Goal: Communication & Community: Answer question/provide support

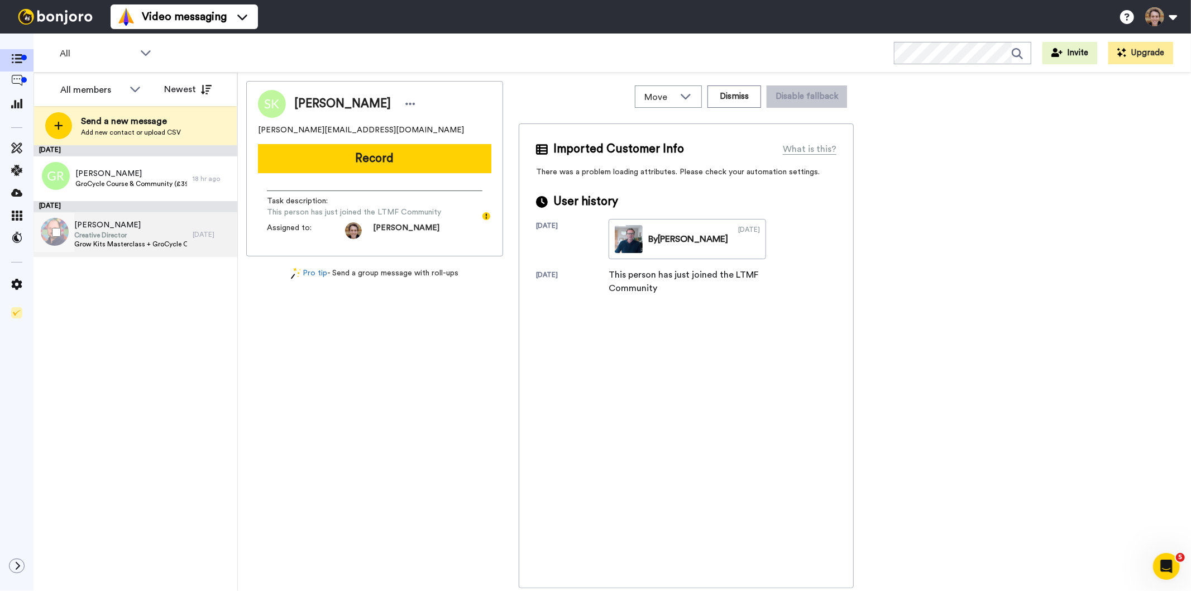
click at [145, 232] on span "Creative Director" at bounding box center [130, 235] width 113 height 9
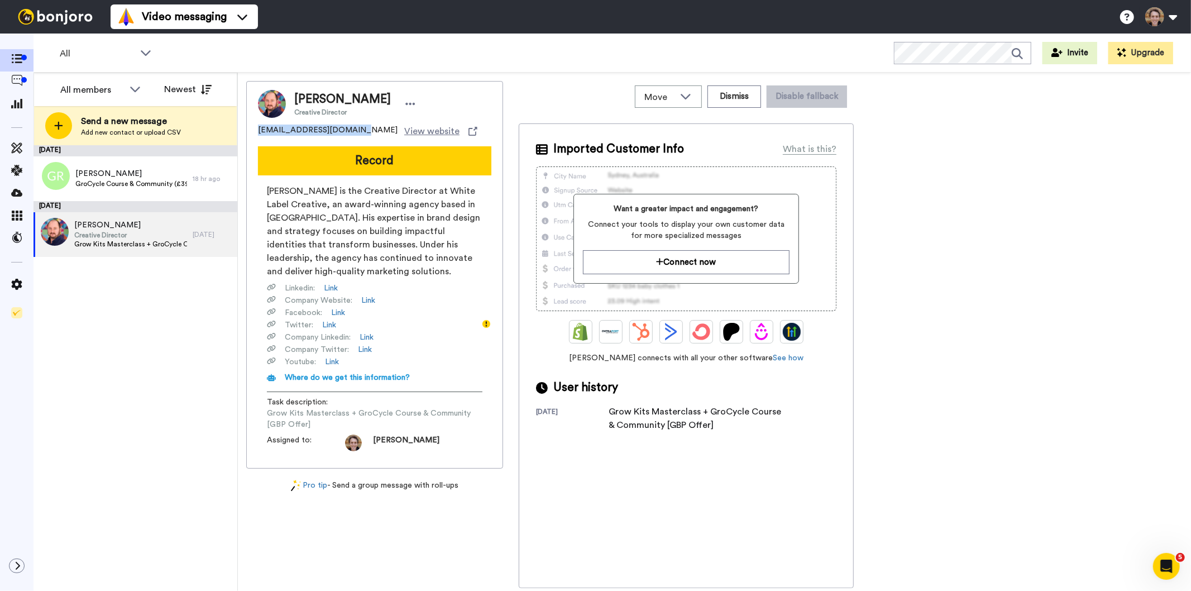
drag, startPoint x: 346, startPoint y: 128, endPoint x: 250, endPoint y: 131, distance: 96.1
click at [250, 131] on div "Andrew Keen Creative Director akeen@wlcreative.org.uk View website Record Andre…" at bounding box center [374, 275] width 257 height 388
copy span "akeen@wlcreative.org.uk"
click at [15, 104] on icon at bounding box center [16, 103] width 11 height 10
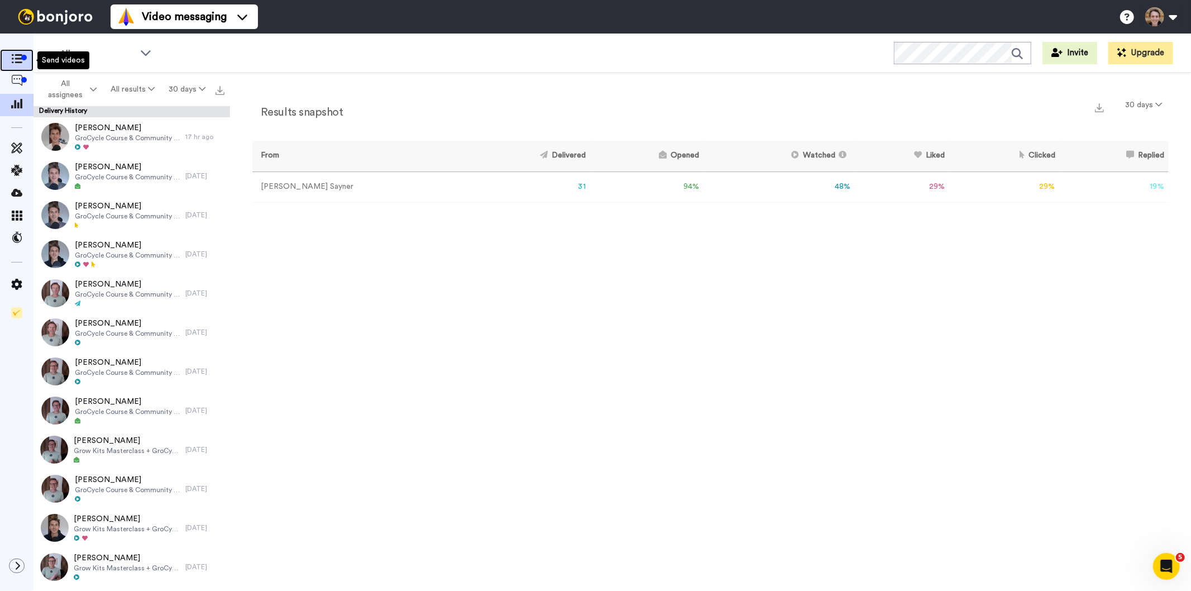
click at [9, 60] on span at bounding box center [17, 60] width 34 height 11
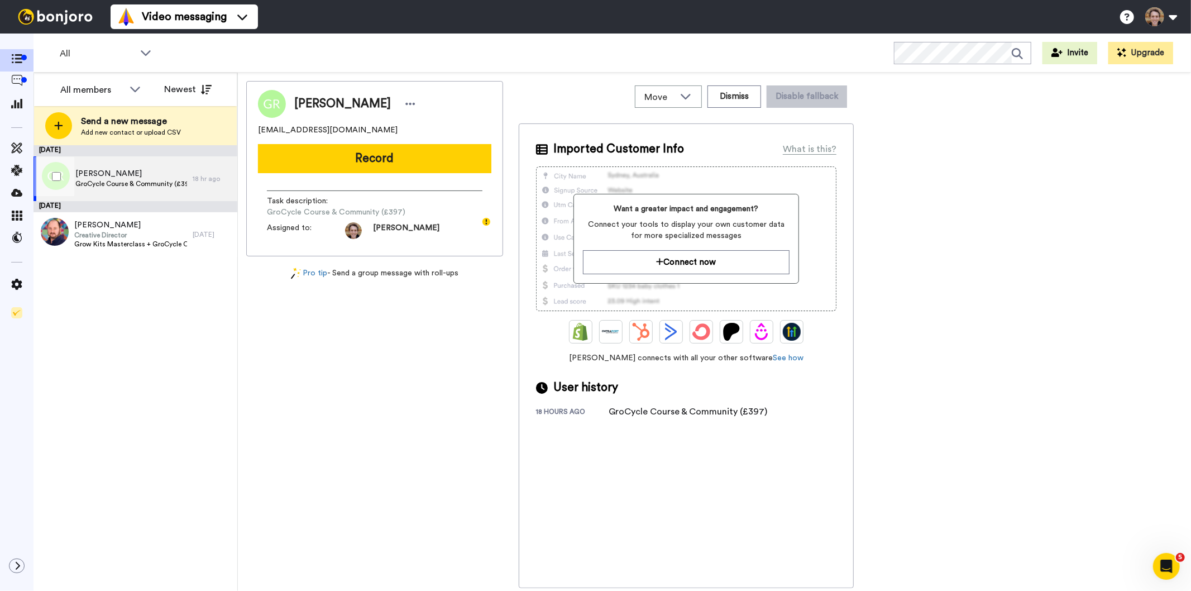
click at [153, 179] on span "GroCycle Course & Community (£397)" at bounding box center [131, 183] width 112 height 9
drag, startPoint x: 290, startPoint y: 130, endPoint x: 259, endPoint y: 132, distance: 31.4
click at [259, 132] on div "geckogill82@gmail.com" at bounding box center [374, 130] width 233 height 11
copy span "geckogill82@gmail.com"
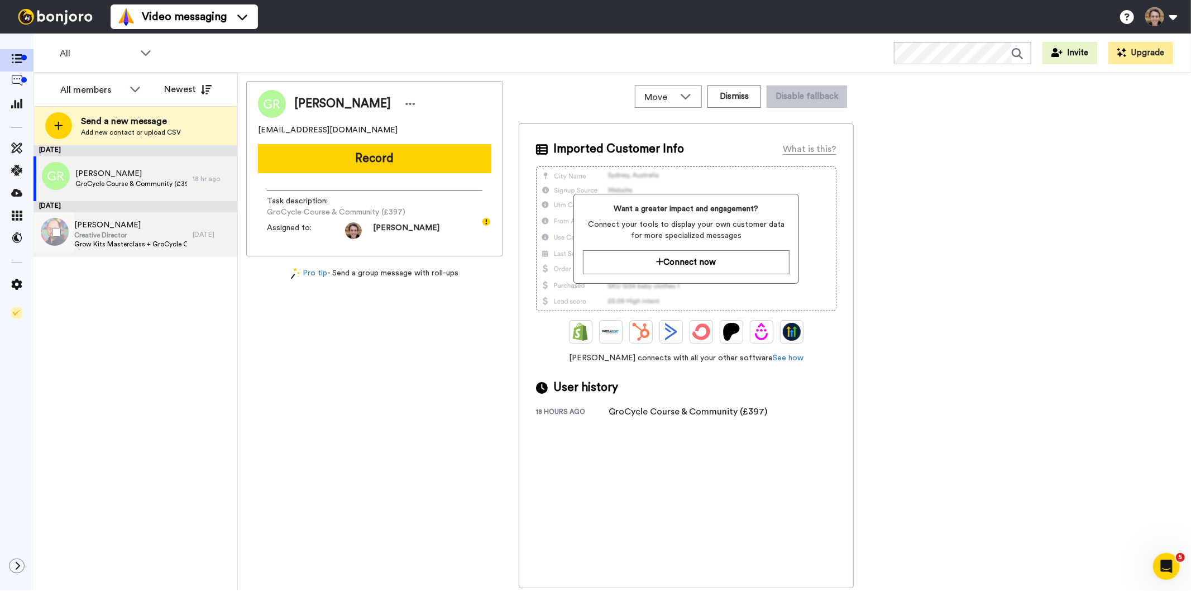
click at [143, 237] on span "Creative Director" at bounding box center [130, 235] width 113 height 9
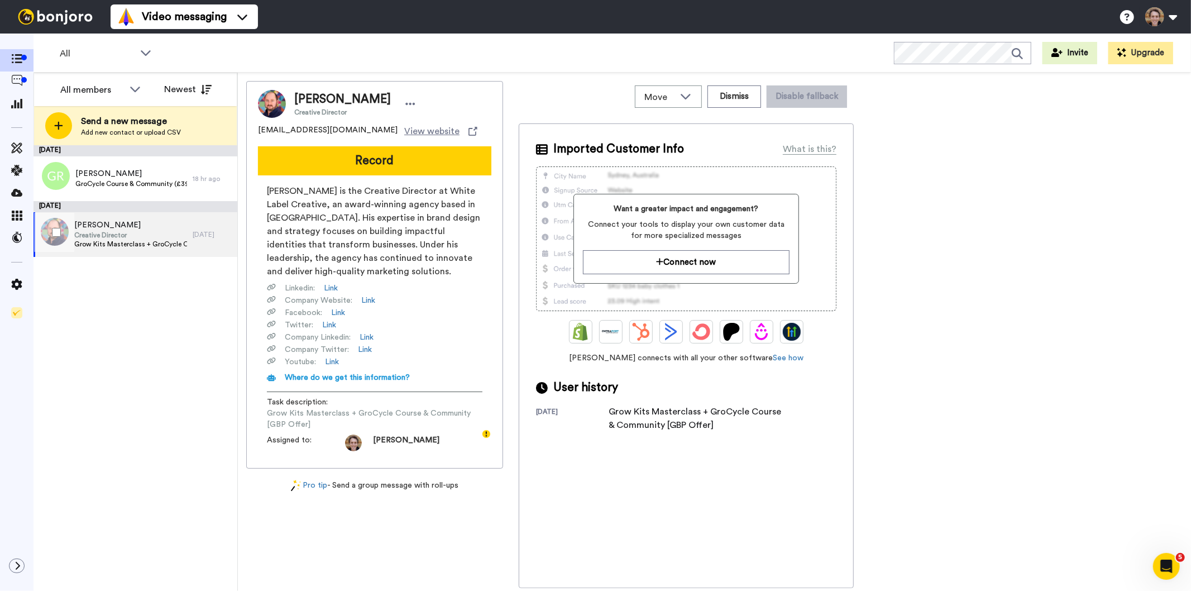
click at [127, 247] on span "Grow Kits Masterclass + GroCycle Course & Community [GBP Offer]" at bounding box center [130, 244] width 113 height 9
drag, startPoint x: 346, startPoint y: 129, endPoint x: 253, endPoint y: 131, distance: 93.3
click at [253, 131] on div "[PERSON_NAME] Creative Director [EMAIL_ADDRESS][DOMAIN_NAME] View website Recor…" at bounding box center [374, 275] width 257 height 388
copy span "[EMAIL_ADDRESS][DOMAIN_NAME]"
click at [132, 231] on span "Creative Director" at bounding box center [130, 235] width 113 height 9
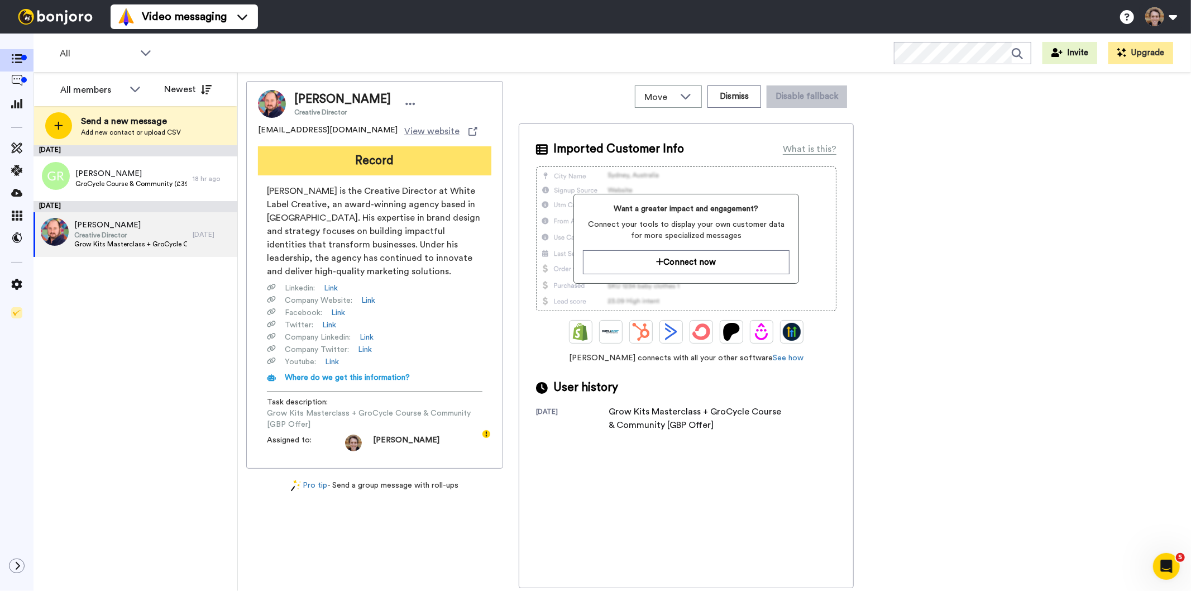
click at [394, 170] on button "Record" at bounding box center [374, 160] width 233 height 29
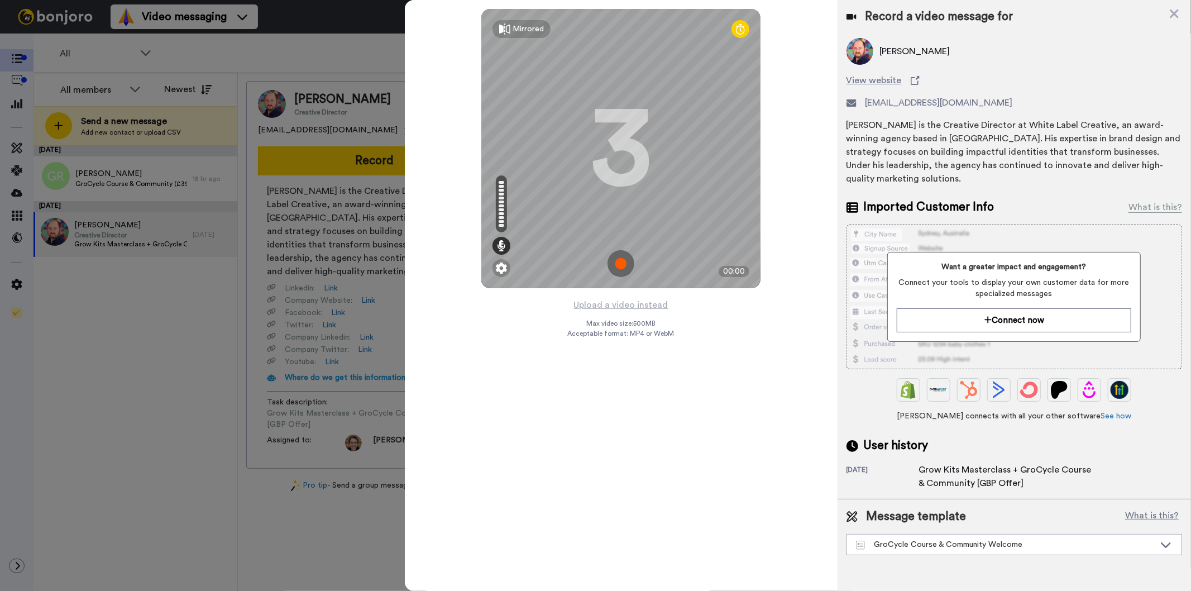
click at [622, 269] on img at bounding box center [621, 263] width 27 height 27
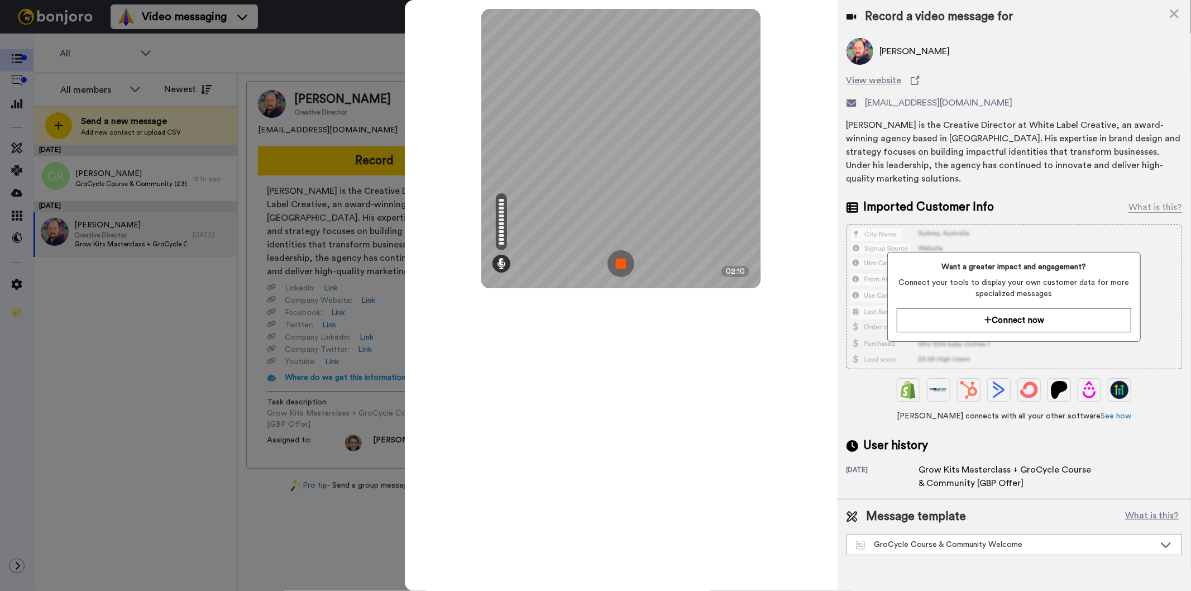
click at [615, 257] on img at bounding box center [621, 263] width 27 height 27
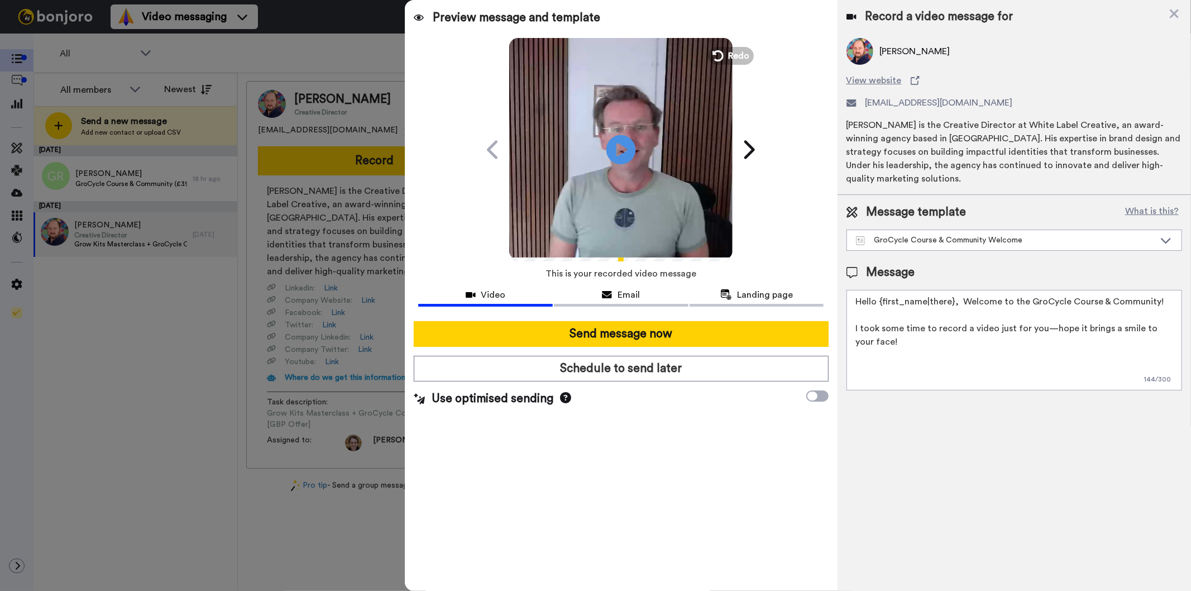
click at [620, 143] on icon at bounding box center [621, 150] width 30 height 30
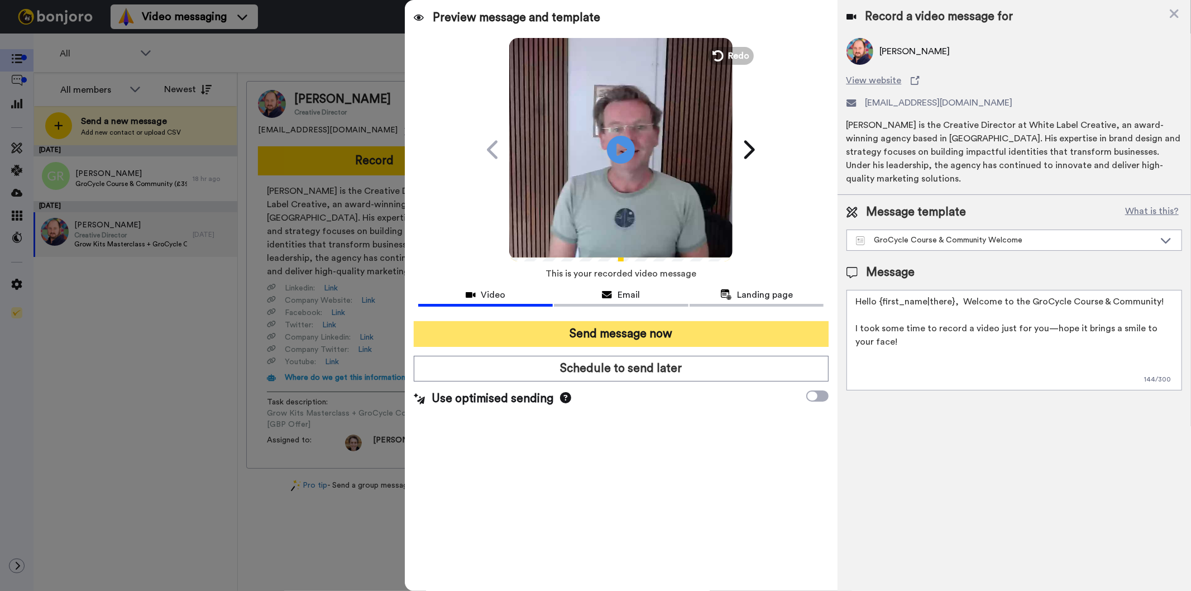
click at [619, 332] on button "Send message now" at bounding box center [621, 334] width 414 height 26
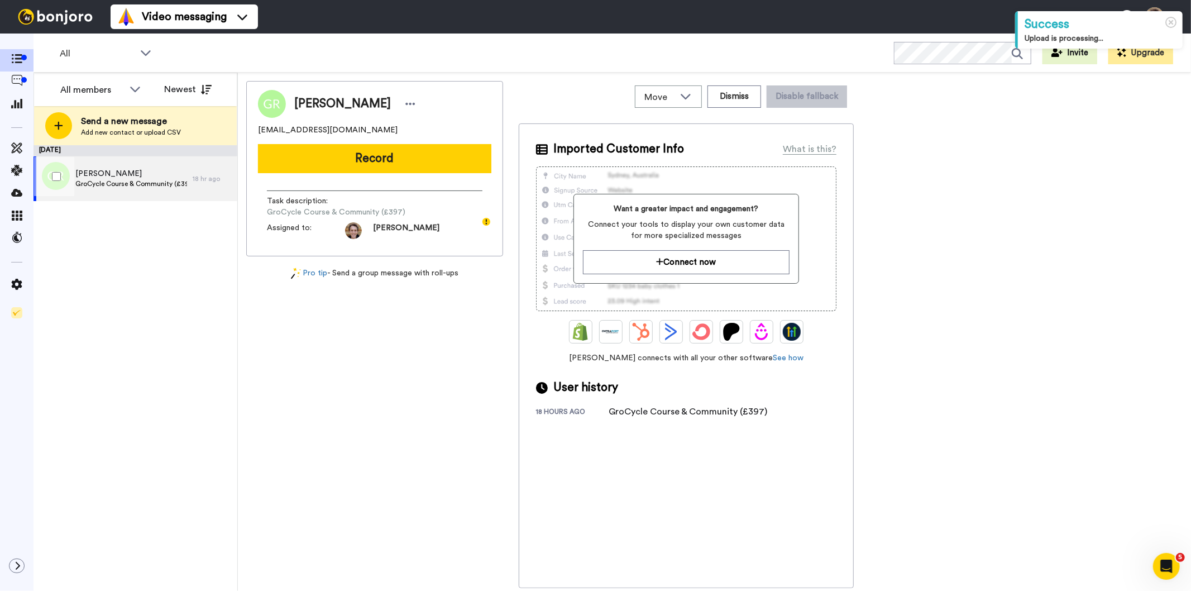
click at [140, 172] on span "[PERSON_NAME]" at bounding box center [131, 173] width 112 height 11
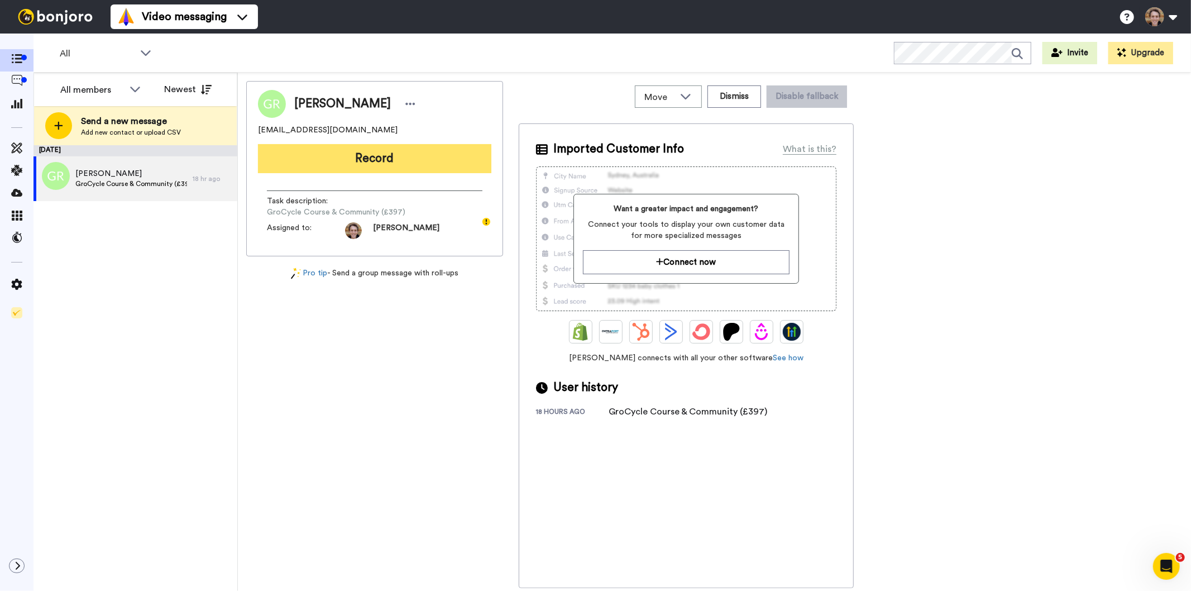
click at [364, 159] on button "Record" at bounding box center [374, 158] width 233 height 29
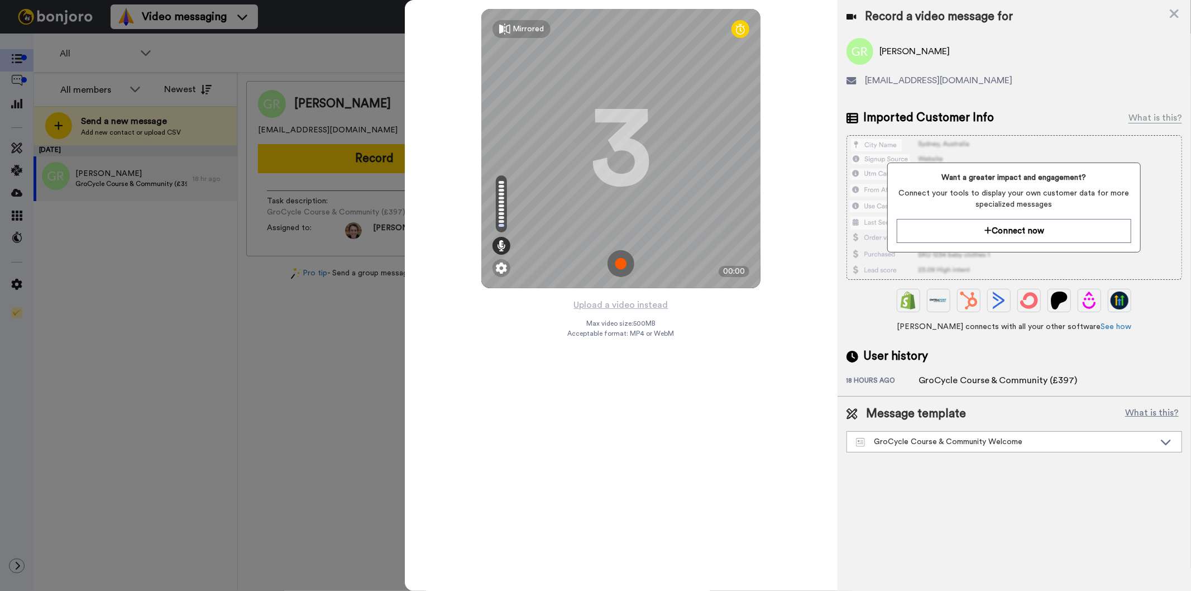
click at [617, 261] on img at bounding box center [621, 263] width 27 height 27
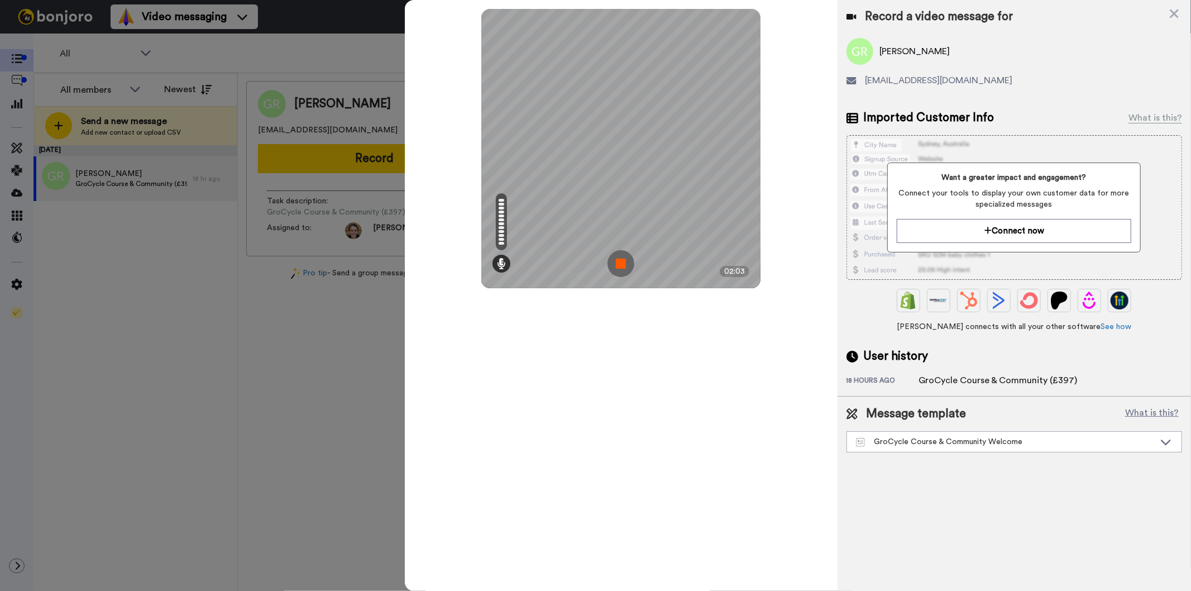
click at [624, 262] on img at bounding box center [621, 263] width 27 height 27
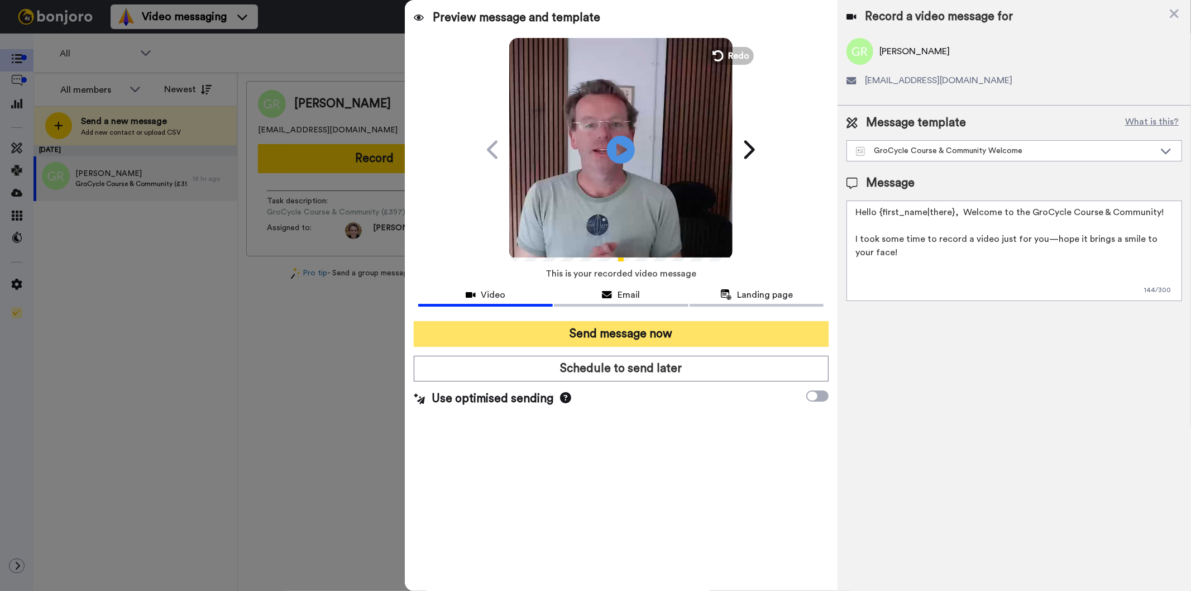
click at [616, 333] on button "Send message now" at bounding box center [621, 334] width 414 height 26
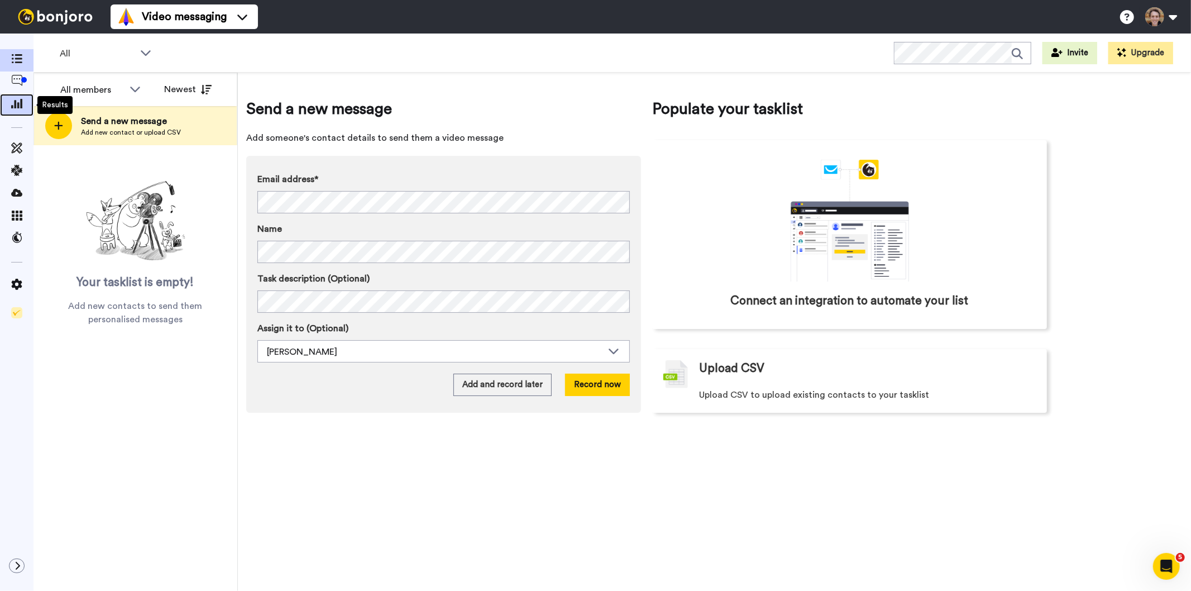
click at [21, 101] on icon at bounding box center [16, 103] width 11 height 10
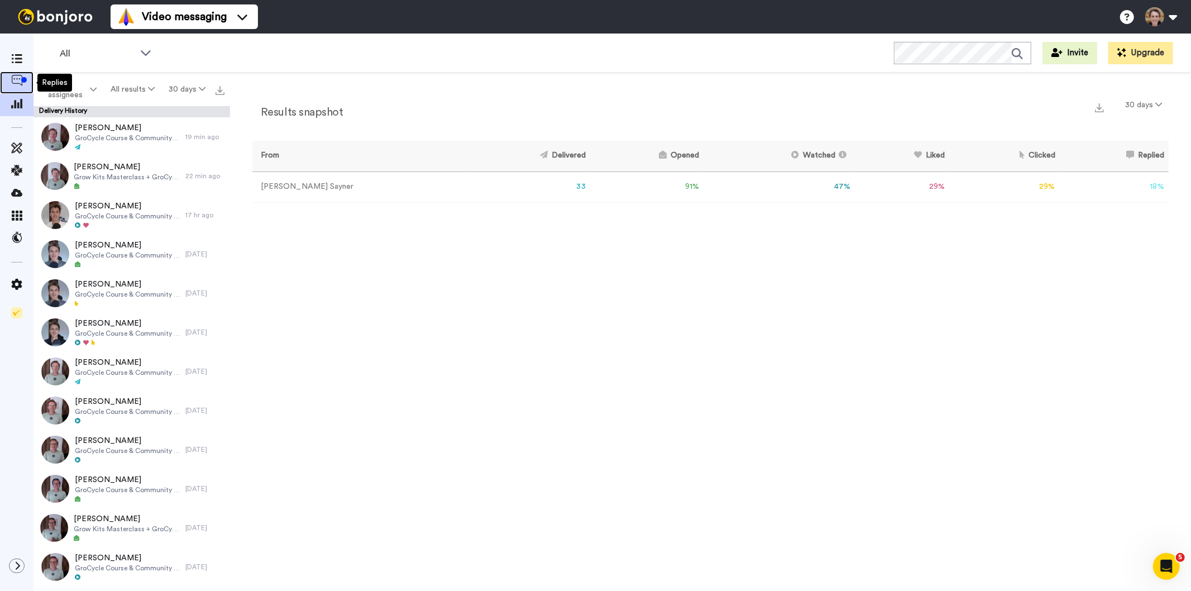
click at [18, 82] on icon at bounding box center [16, 80] width 11 height 11
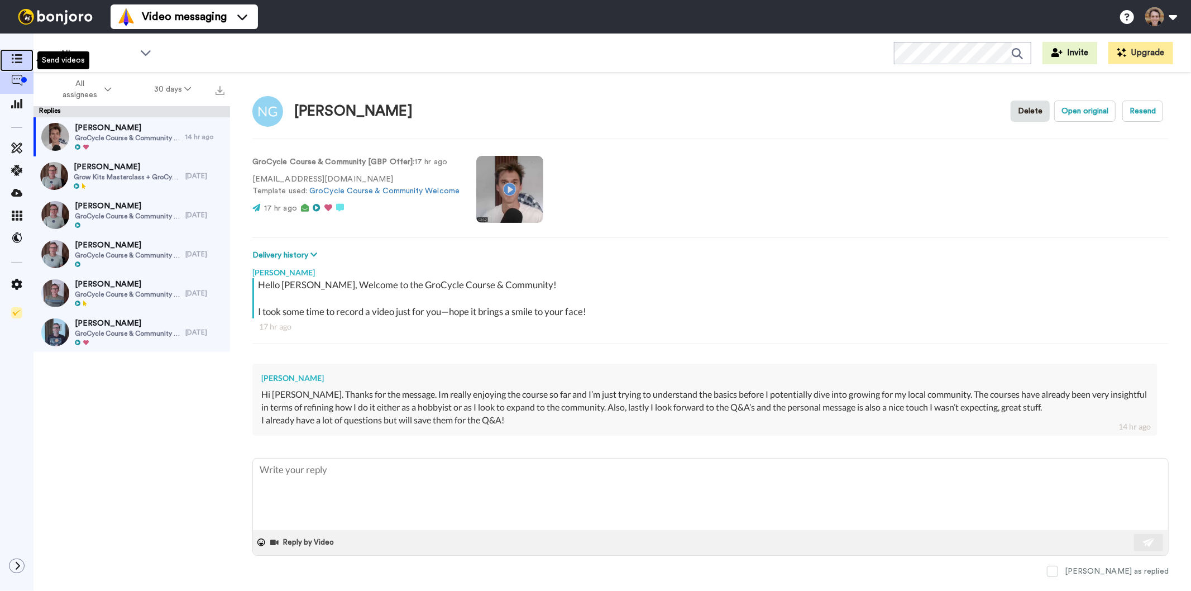
click at [23, 56] on span at bounding box center [17, 60] width 34 height 11
